Goal: Book appointment/travel/reservation

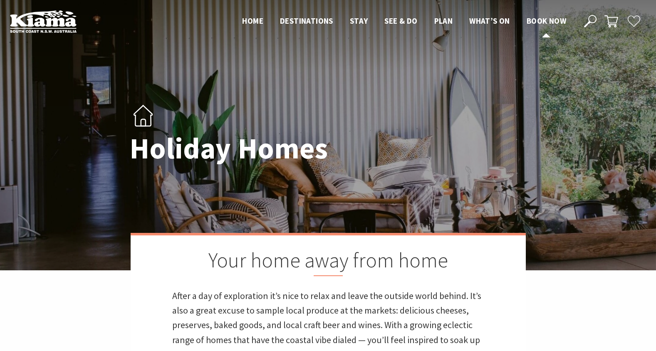
click at [541, 22] on span "Book now" at bounding box center [545, 21] width 39 height 10
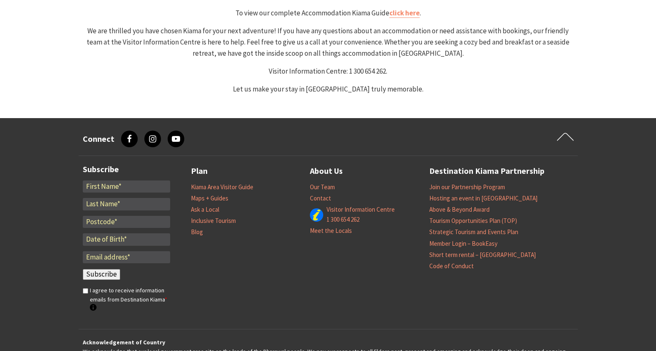
select select "3"
select select "2"
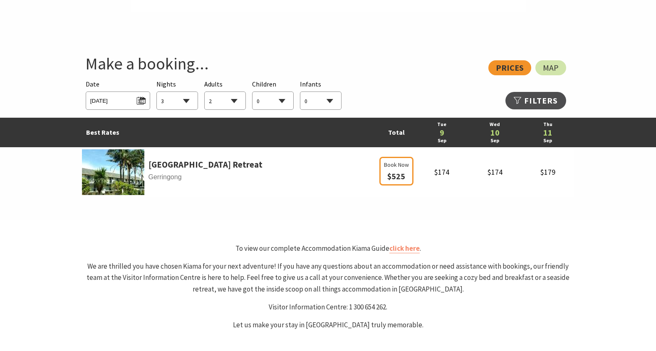
scroll to position [436, 0]
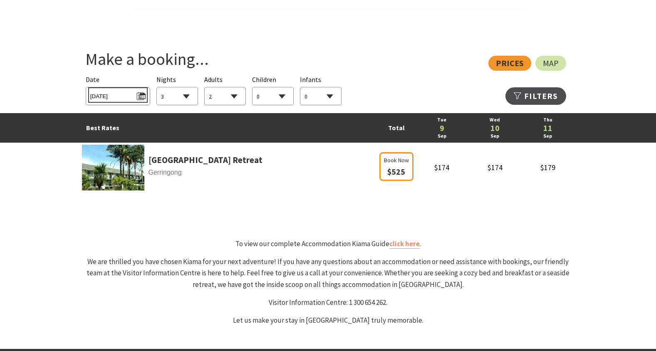
click at [142, 95] on span "Tue 09/09/2025" at bounding box center [117, 94] width 55 height 11
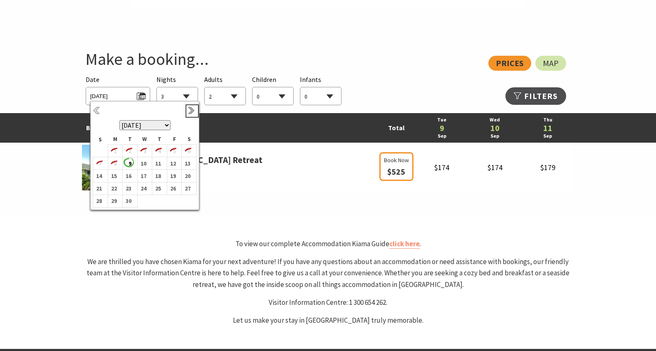
click at [190, 111] on link "Next" at bounding box center [192, 110] width 9 height 9
click at [173, 152] on b "3" at bounding box center [172, 151] width 11 height 11
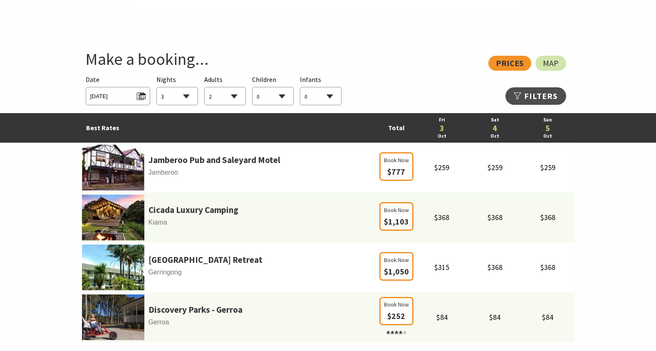
click at [262, 96] on select "0 1 2 3 4 5 6 7 8 9 10 11 12 13 14 15 16 17 18 19 20 21 22 23 24 25 26 27 28 29…" at bounding box center [272, 96] width 41 height 18
select select "1"
click at [252, 87] on select "0 1 2 3 4 5 6 7 8 9 10 11 12 13 14 15 16 17 18 19 20 21 22 23 24 25 26 27 28 29…" at bounding box center [272, 96] width 41 height 18
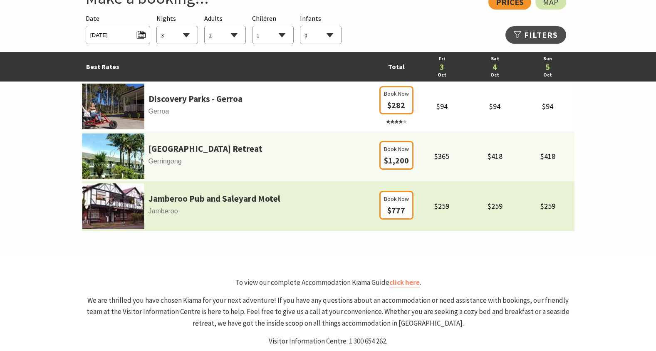
scroll to position [483, 0]
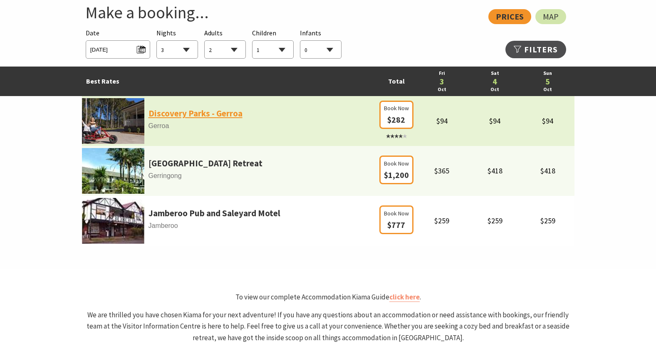
click at [212, 110] on link "Discovery Parks - Gerroa" at bounding box center [195, 113] width 94 height 14
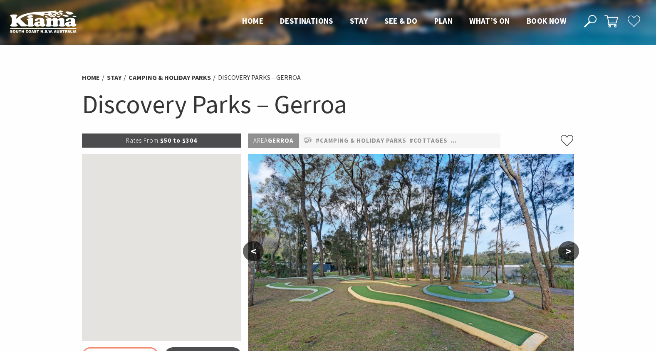
select select "3"
select select "2"
select select "1"
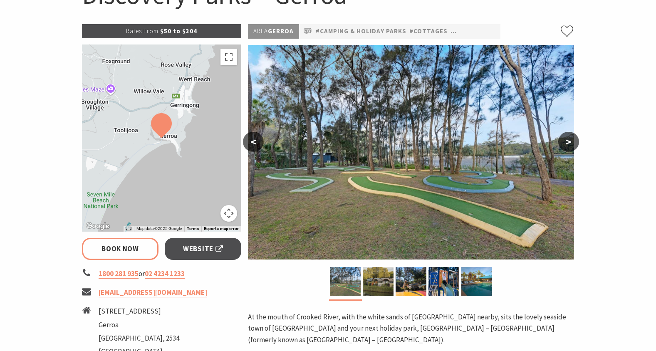
scroll to position [110, 0]
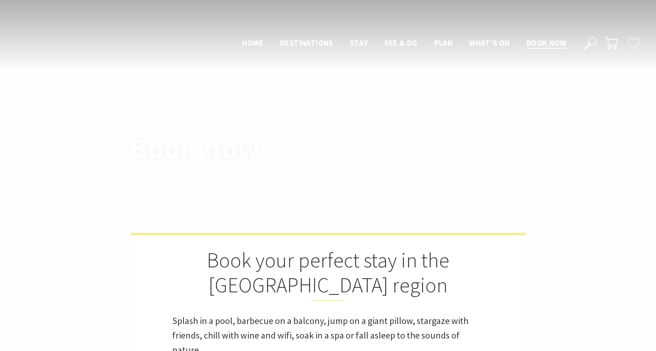
select select "3"
select select "2"
select select "1"
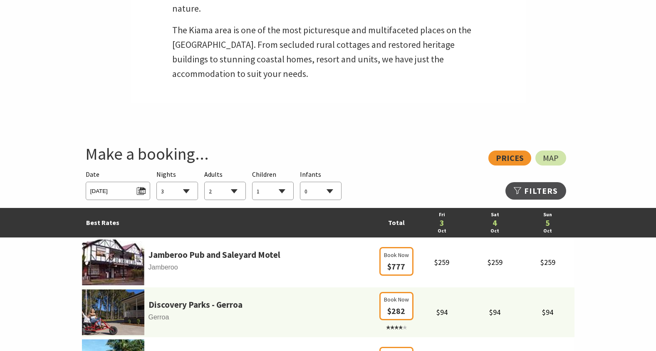
scroll to position [337, 0]
